Goal: Check status: Check status

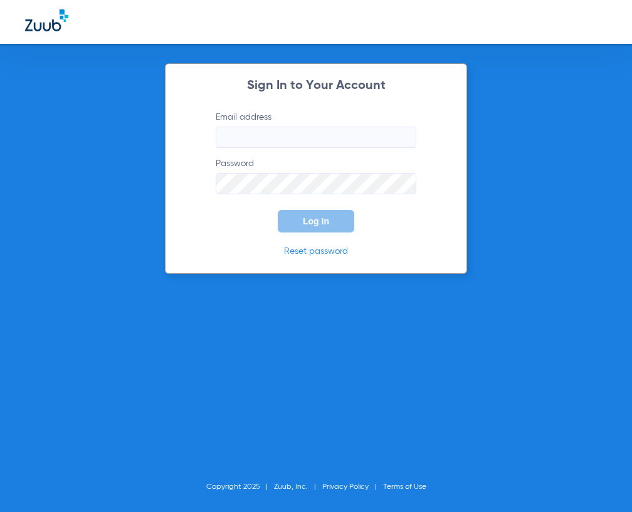
type input "[EMAIL_ADDRESS][DOMAIN_NAME]"
click at [309, 220] on span "Log In" at bounding box center [316, 221] width 26 height 10
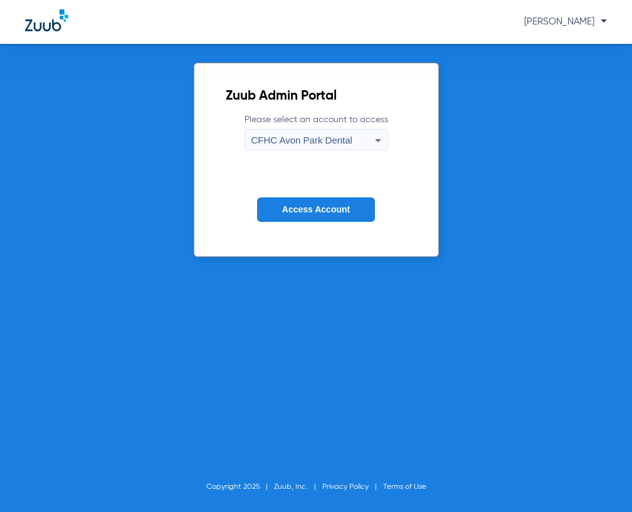
click at [310, 201] on button "Access Account" at bounding box center [316, 210] width 118 height 24
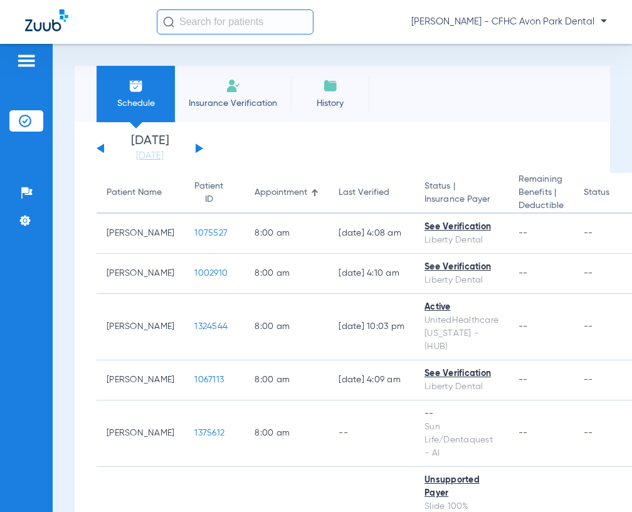
click at [211, 26] on input "text" at bounding box center [235, 21] width 157 height 25
drag, startPoint x: 191, startPoint y: 19, endPoint x: 184, endPoint y: 17, distance: 7.2
click at [191, 19] on input "text" at bounding box center [235, 21] width 157 height 25
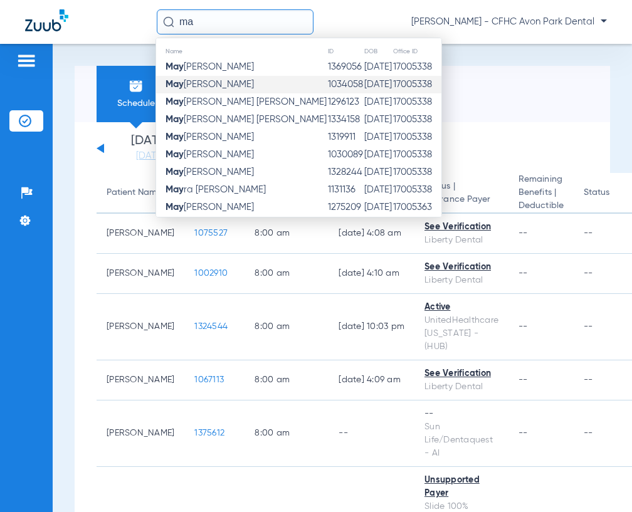
type input "m"
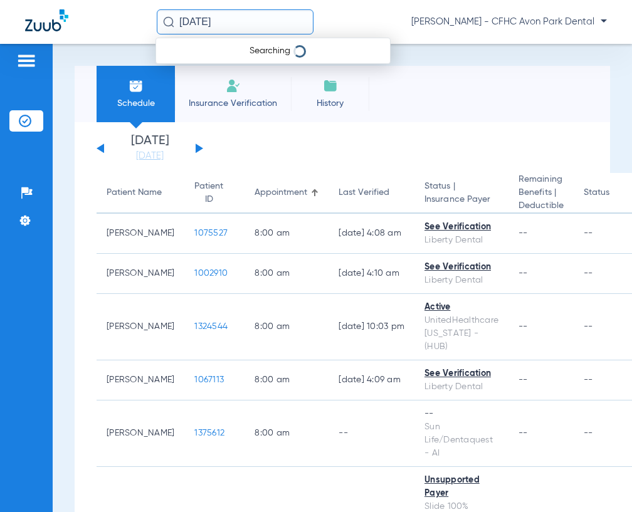
type input "[DATE]"
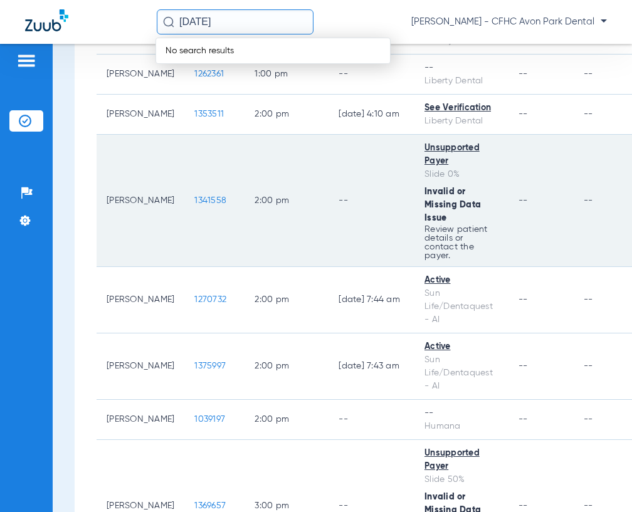
scroll to position [2258, 0]
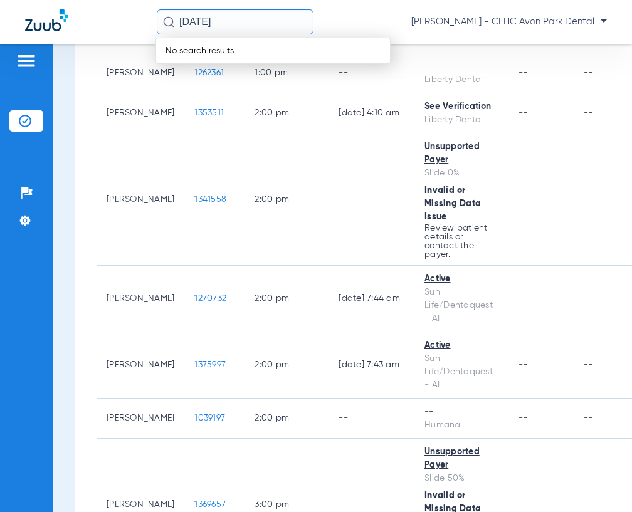
click at [260, 19] on input "[DATE]" at bounding box center [235, 21] width 157 height 25
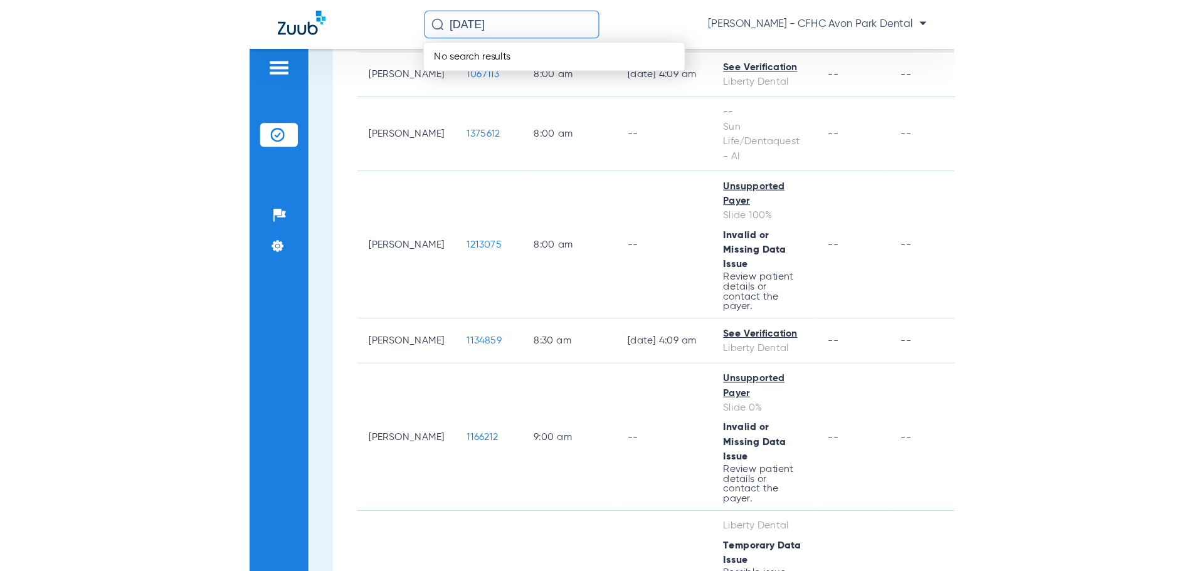
scroll to position [0, 0]
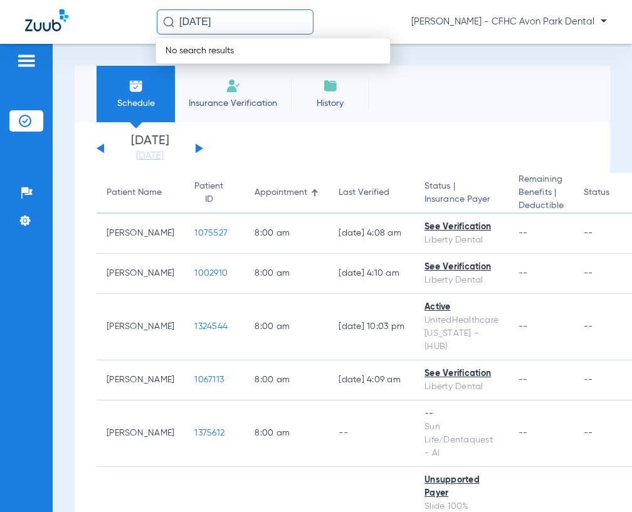
click at [607, 23] on div "[DATE] No search results [PERSON_NAME] - CFHC [GEOGRAPHIC_DATA] Dental" at bounding box center [316, 22] width 632 height 44
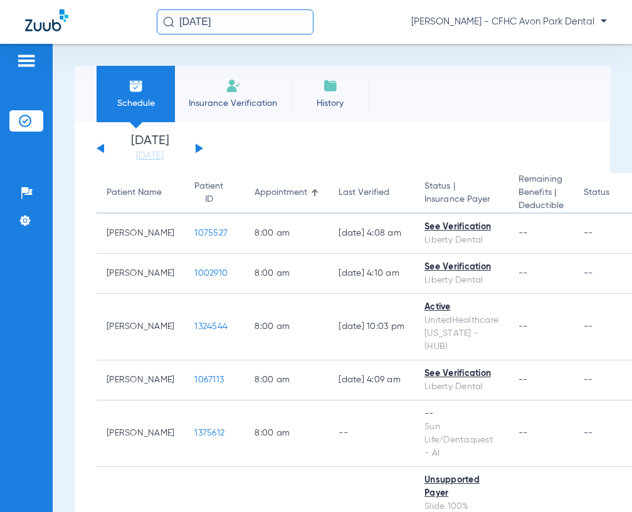
click at [602, 20] on span "[PERSON_NAME] - CFHC Avon Park Dental" at bounding box center [510, 22] width 196 height 13
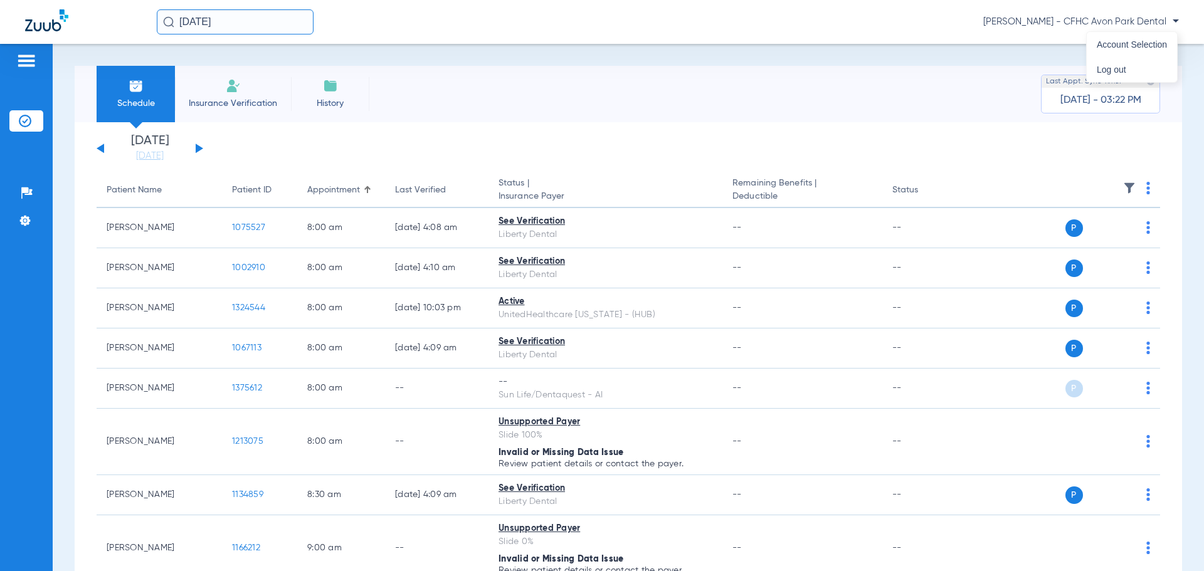
click at [632, 97] on div at bounding box center [602, 285] width 1204 height 571
click at [196, 142] on div "[DATE] [DATE] [DATE] [DATE] [DATE] [DATE] [DATE] [DATE] [DATE] [DATE] [DATE] [D…" at bounding box center [150, 149] width 107 height 28
click at [195, 145] on div "[DATE] [DATE] [DATE] [DATE] [DATE] [DATE] [DATE] [DATE] [DATE] [DATE] [DATE] [D…" at bounding box center [150, 149] width 107 height 28
click at [194, 145] on div "[DATE] [DATE] [DATE] [DATE] [DATE] [DATE] [DATE] [DATE] [DATE] [DATE] [DATE] [D…" at bounding box center [150, 149] width 107 height 28
click at [198, 147] on button at bounding box center [200, 148] width 8 height 9
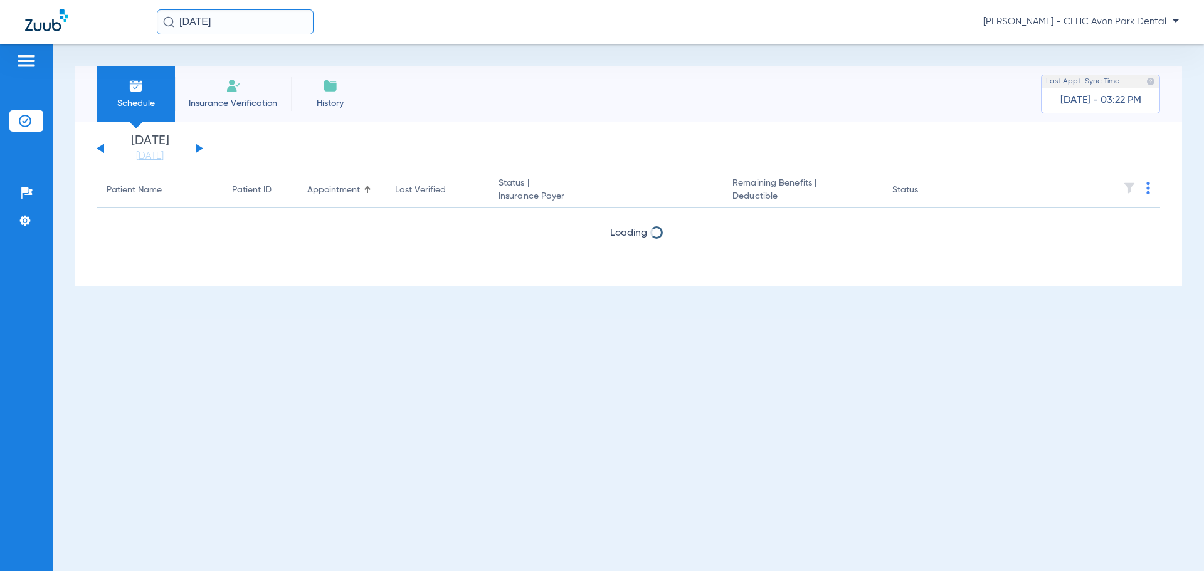
click at [198, 147] on button at bounding box center [200, 148] width 8 height 9
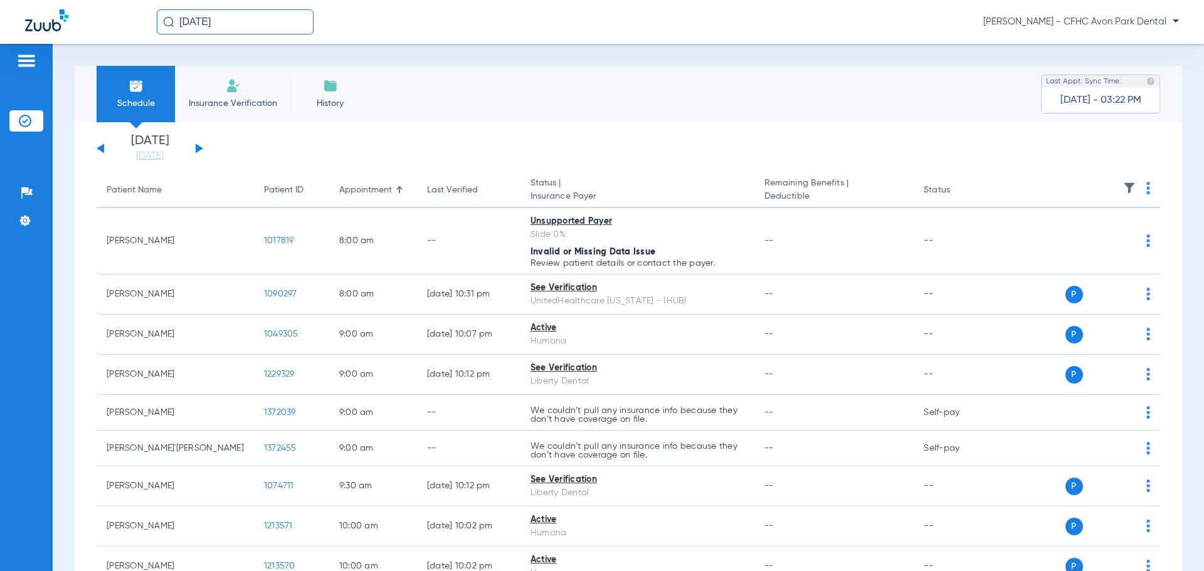
click at [102, 149] on button at bounding box center [101, 148] width 8 height 9
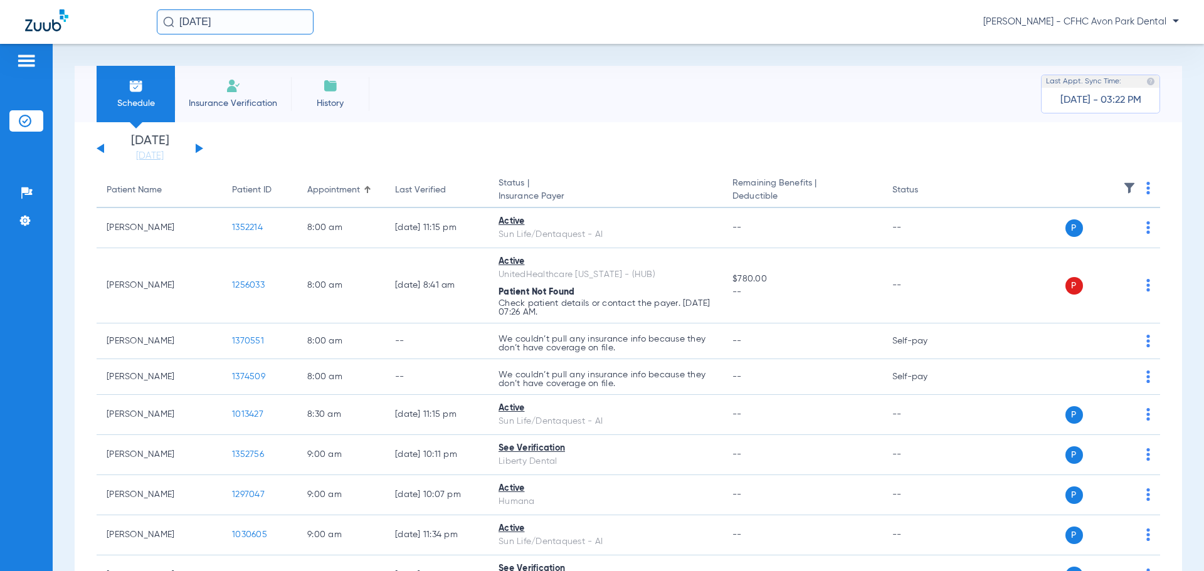
click at [265, 25] on input "[DATE]" at bounding box center [235, 21] width 157 height 25
click at [243, 18] on input "[DATE]" at bounding box center [235, 21] width 157 height 25
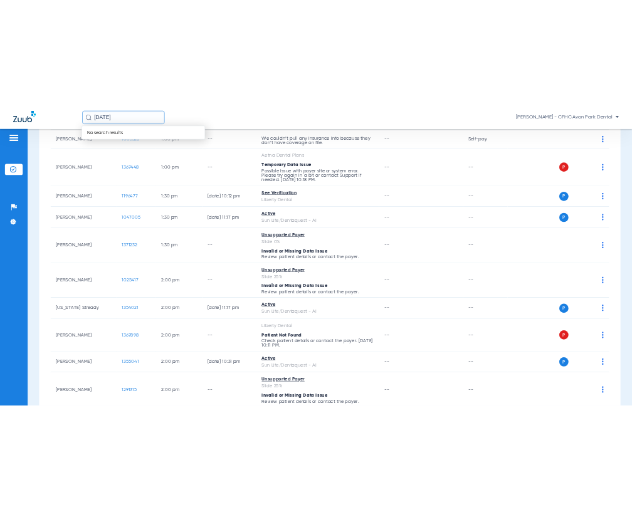
scroll to position [1066, 0]
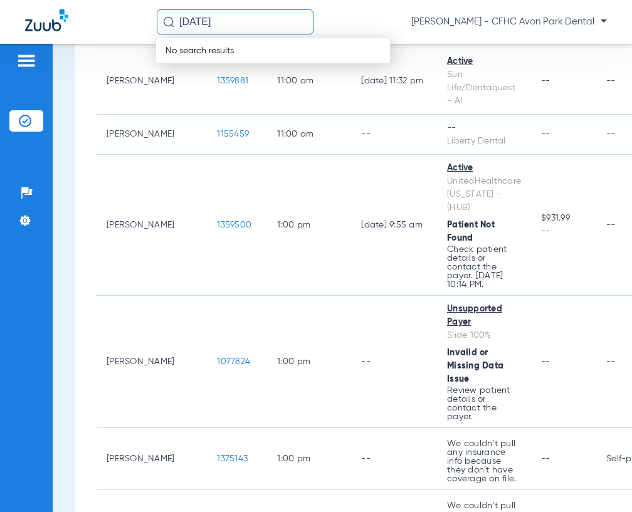
drag, startPoint x: 242, startPoint y: 19, endPoint x: 114, endPoint y: -6, distance: 129.8
click at [114, 0] on html "[DATE] No search results [PERSON_NAME] - CFHC Avon Park Dental Patients Insuran…" at bounding box center [316, 256] width 632 height 512
type input "[DATE]"
click at [267, 29] on input "[DATE]" at bounding box center [235, 21] width 157 height 25
